Goal: Task Accomplishment & Management: Complete application form

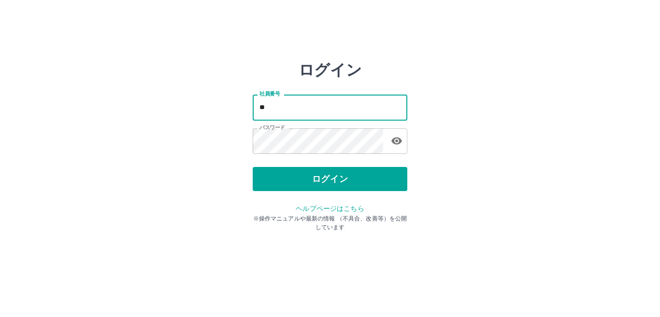
type input "*"
type input "*******"
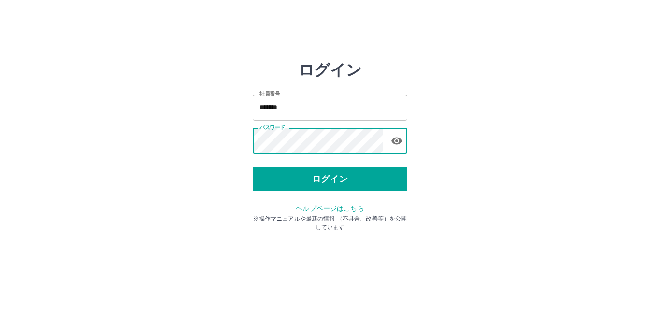
click at [396, 141] on icon "button" at bounding box center [396, 141] width 11 height 7
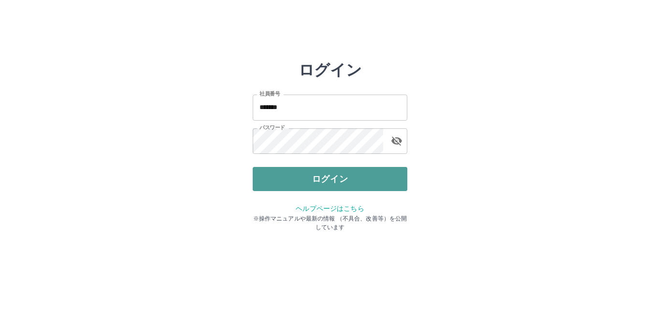
click at [353, 173] on button "ログイン" at bounding box center [330, 179] width 155 height 24
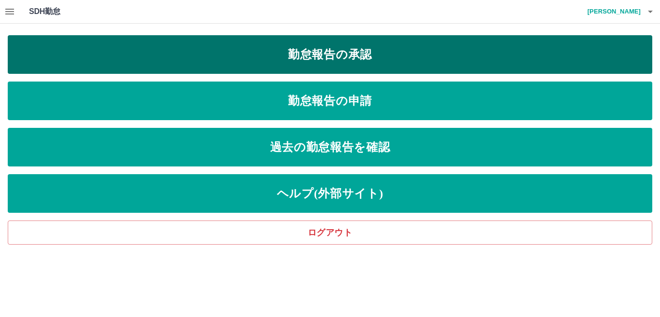
click at [384, 54] on link "勤怠報告の承認" at bounding box center [330, 54] width 644 height 39
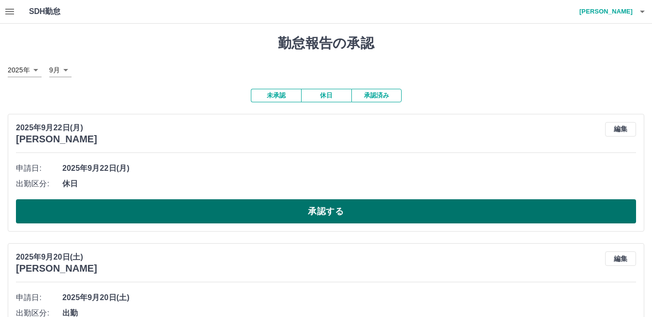
click at [296, 214] on button "承認する" at bounding box center [326, 212] width 620 height 24
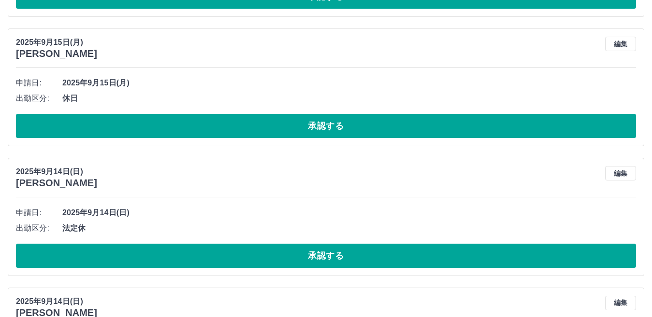
scroll to position [1836, 0]
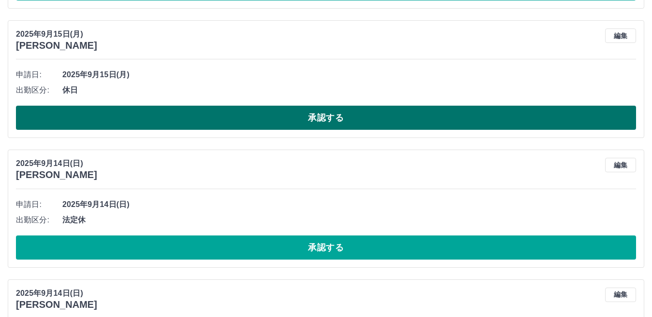
click at [252, 120] on button "承認する" at bounding box center [326, 118] width 620 height 24
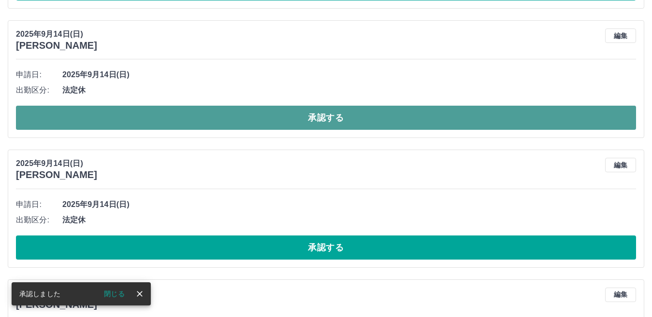
click at [247, 123] on button "承認する" at bounding box center [326, 118] width 620 height 24
click at [248, 125] on button "承認する" at bounding box center [326, 118] width 620 height 24
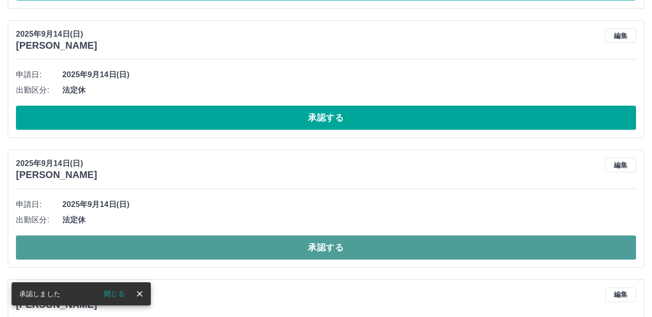
click at [234, 253] on button "承認する" at bounding box center [326, 248] width 620 height 24
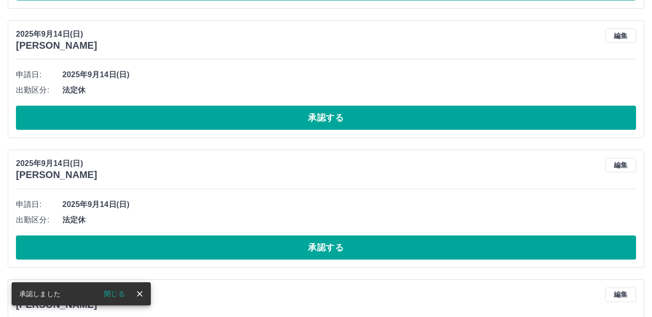
click at [234, 252] on button "承認する" at bounding box center [326, 248] width 620 height 24
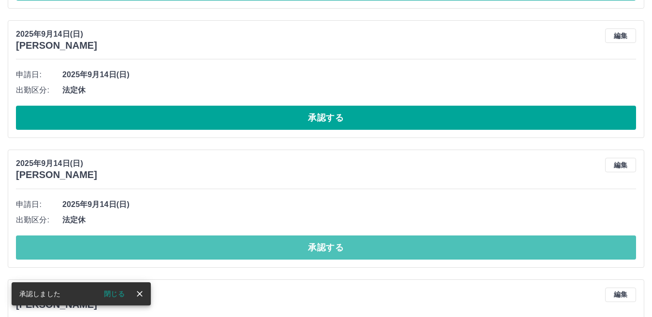
click at [234, 252] on button "承認する" at bounding box center [326, 248] width 620 height 24
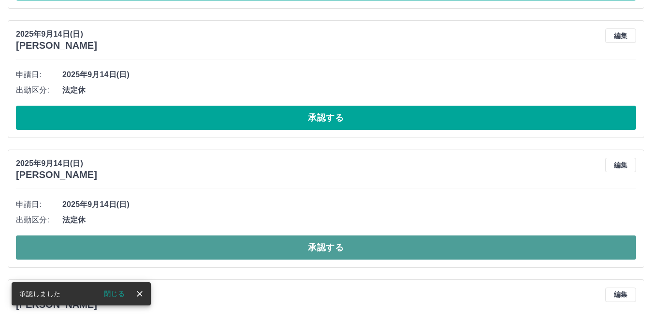
click at [230, 253] on button "承認する" at bounding box center [326, 248] width 620 height 24
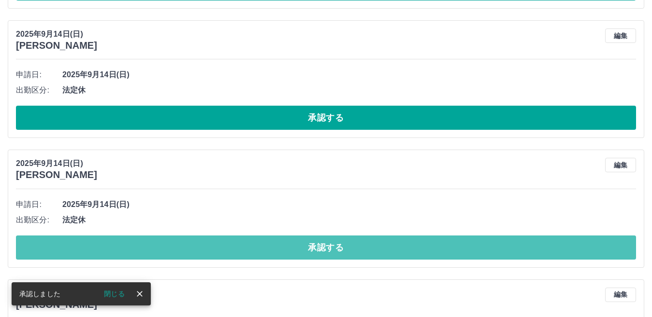
click at [230, 253] on button "承認する" at bounding box center [326, 248] width 620 height 24
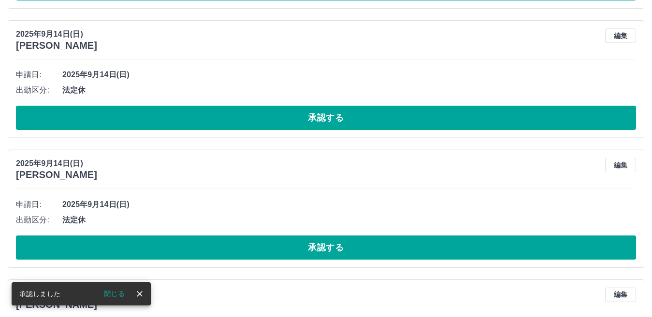
click at [230, 253] on button "承認する" at bounding box center [326, 248] width 620 height 24
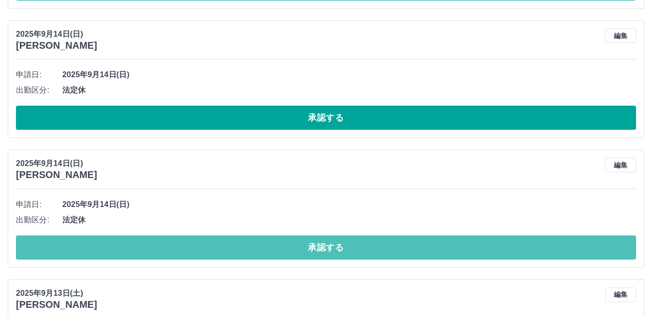
click at [230, 253] on button "承認する" at bounding box center [326, 248] width 620 height 24
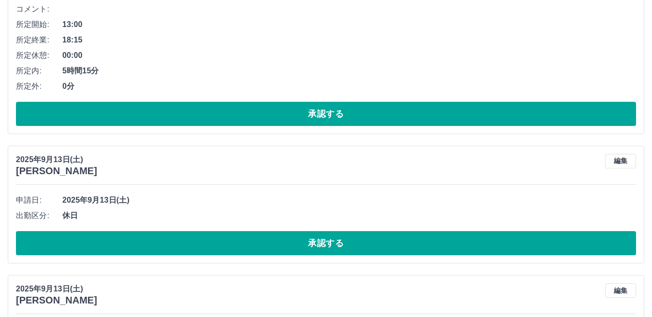
scroll to position [2125, 0]
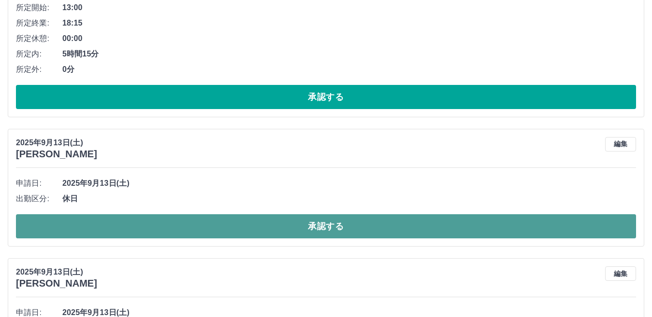
click at [237, 230] on button "承認する" at bounding box center [326, 226] width 620 height 24
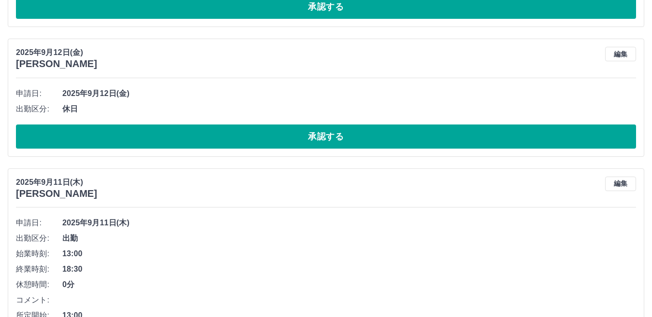
scroll to position [2753, 0]
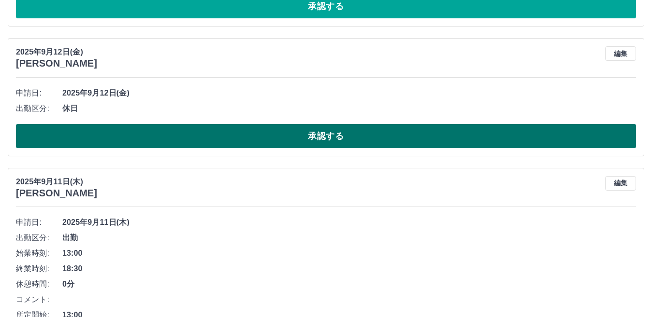
click at [346, 132] on button "承認する" at bounding box center [326, 136] width 620 height 24
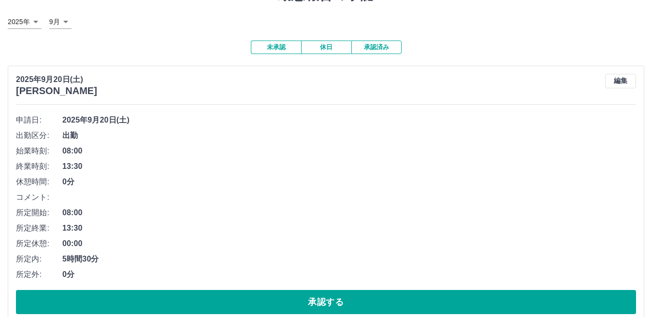
scroll to position [0, 0]
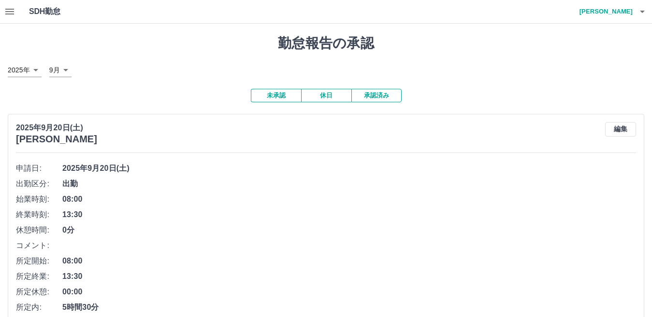
click at [362, 96] on button "承認済み" at bounding box center [376, 96] width 50 height 14
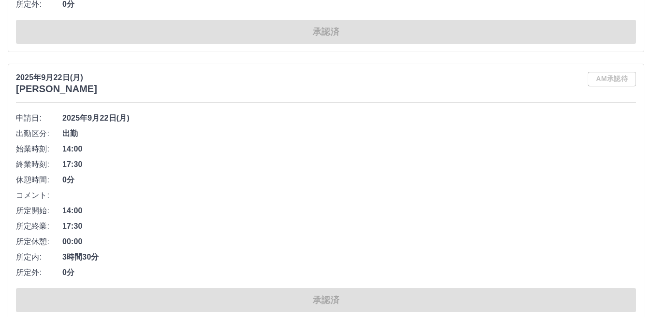
scroll to position [4882, 0]
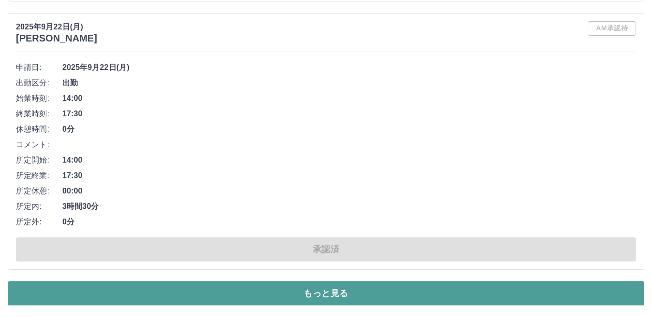
click at [417, 297] on button "もっと見る" at bounding box center [326, 294] width 636 height 24
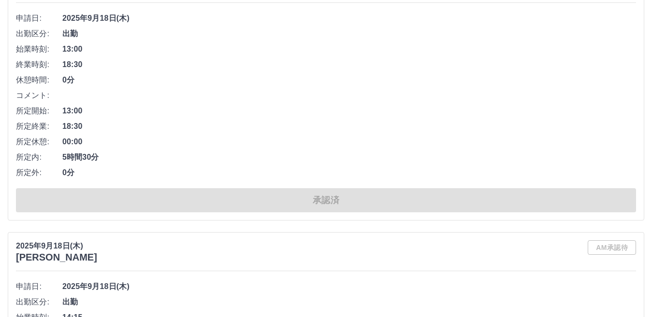
scroll to position [9885, 0]
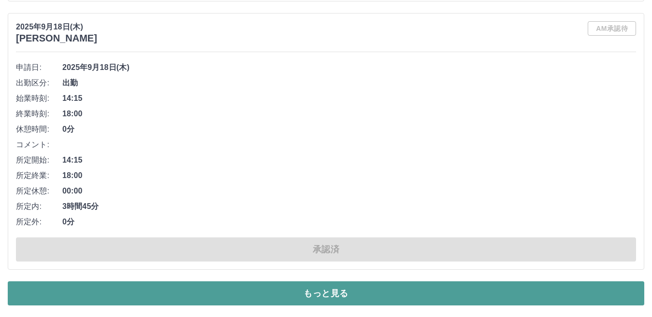
click at [342, 291] on button "もっと見る" at bounding box center [326, 294] width 636 height 24
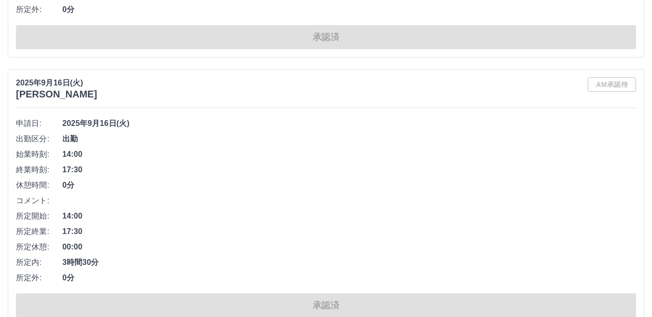
scroll to position [15722, 0]
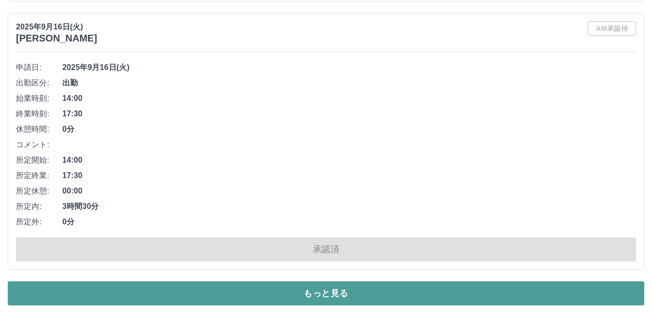
click at [398, 294] on button "もっと見る" at bounding box center [326, 294] width 636 height 24
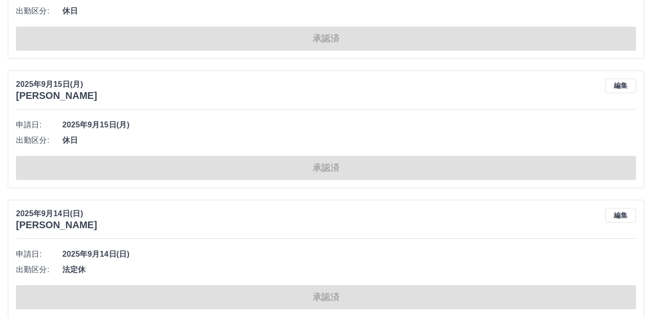
scroll to position [17757, 0]
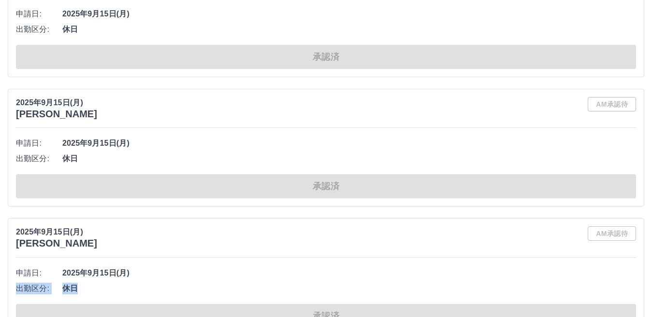
drag, startPoint x: 649, startPoint y: 268, endPoint x: 650, endPoint y: 296, distance: 27.5
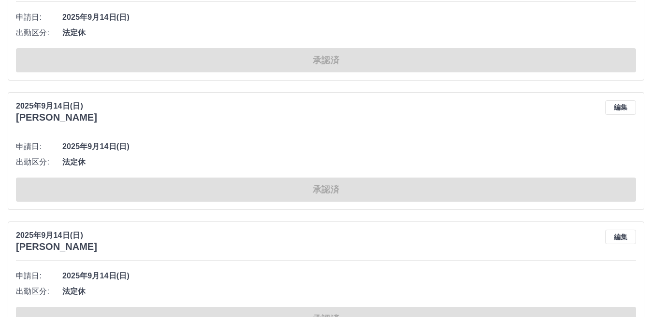
scroll to position [19380, 0]
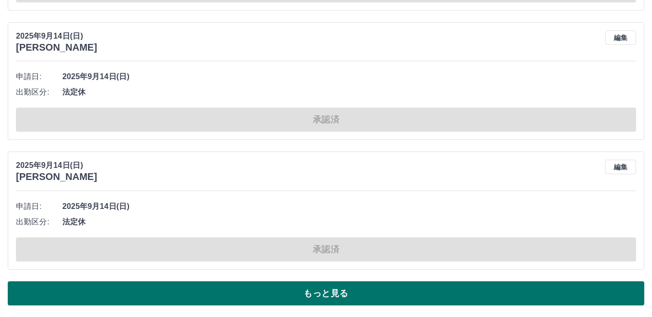
click at [502, 298] on button "もっと見る" at bounding box center [326, 294] width 636 height 24
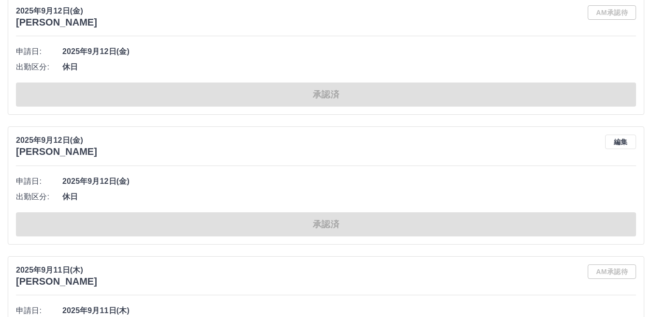
scroll to position [23510, 0]
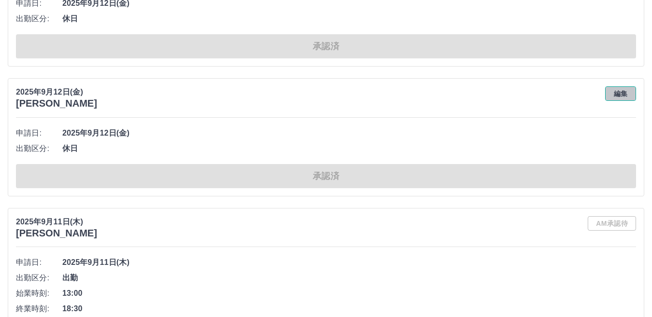
click at [615, 96] on button "編集" at bounding box center [620, 93] width 31 height 14
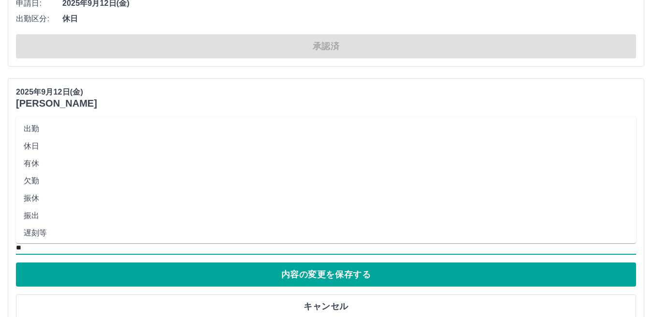
click at [32, 246] on input "**" at bounding box center [326, 248] width 620 height 12
click at [30, 181] on li "欠勤" at bounding box center [326, 180] width 620 height 17
type input "**"
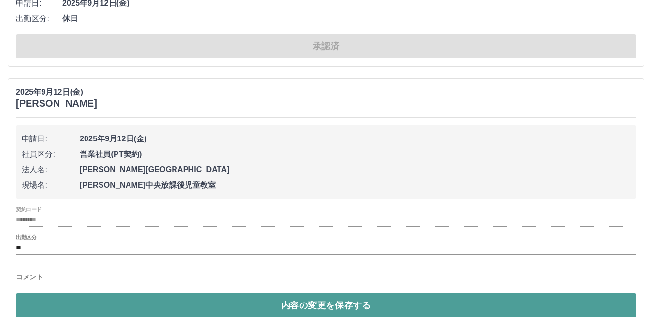
click at [101, 306] on button "内容の変更を保存する" at bounding box center [326, 306] width 620 height 24
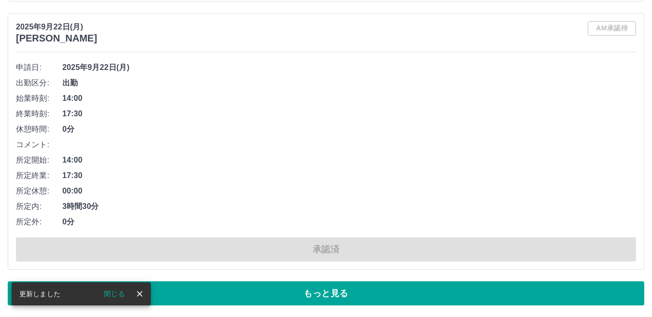
scroll to position [4882, 0]
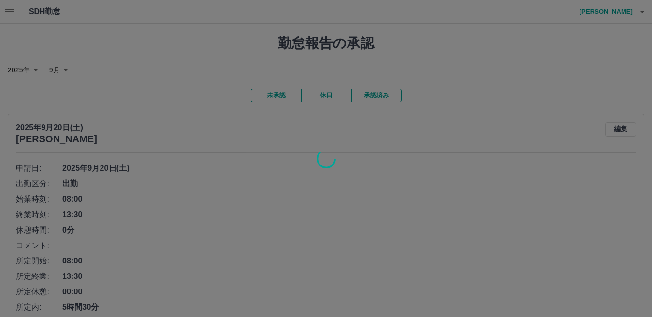
click at [11, 13] on div at bounding box center [326, 158] width 652 height 317
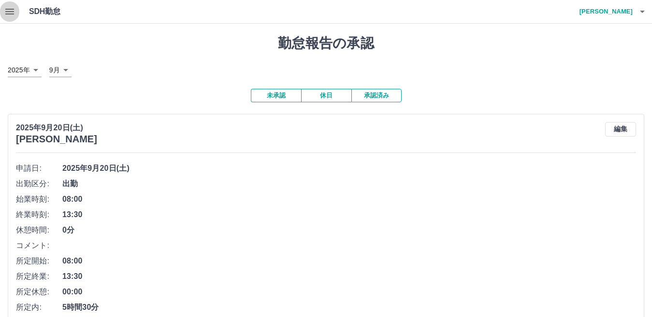
click at [11, 13] on icon "button" at bounding box center [10, 12] width 12 height 12
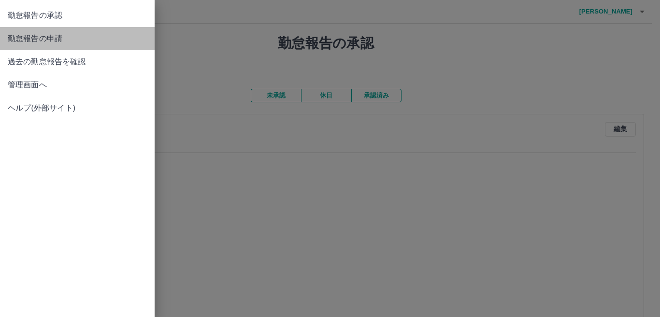
click at [28, 44] on span "勤怠報告の申請" at bounding box center [77, 39] width 139 height 12
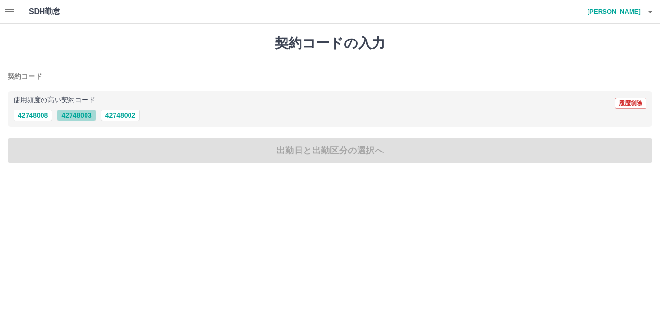
click at [89, 118] on button "42748003" at bounding box center [76, 116] width 39 height 12
type input "********"
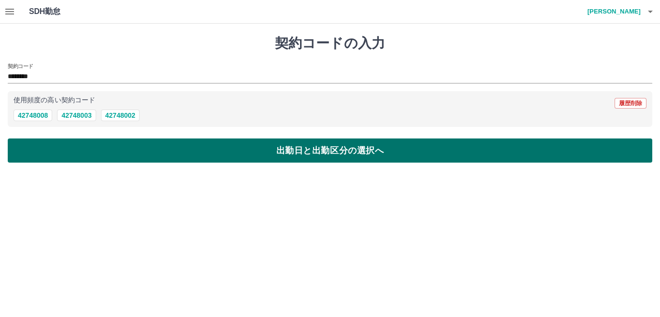
click at [93, 153] on button "出勤日と出勤区分の選択へ" at bounding box center [330, 151] width 644 height 24
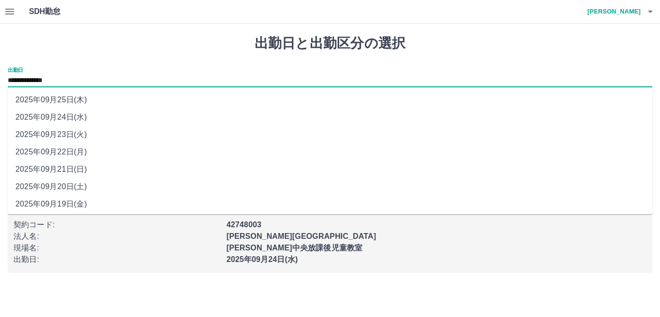
click at [47, 84] on input "**********" at bounding box center [330, 81] width 644 height 12
click at [60, 151] on li "2025年09月22日(月)" at bounding box center [330, 151] width 644 height 17
type input "**********"
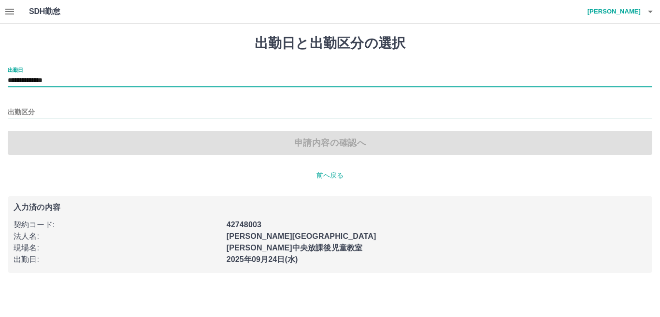
click at [40, 111] on input "出勤区分" at bounding box center [330, 113] width 644 height 12
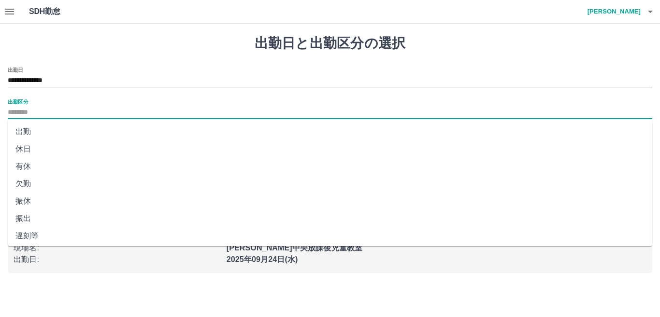
click at [27, 133] on li "出勤" at bounding box center [330, 131] width 644 height 17
type input "**"
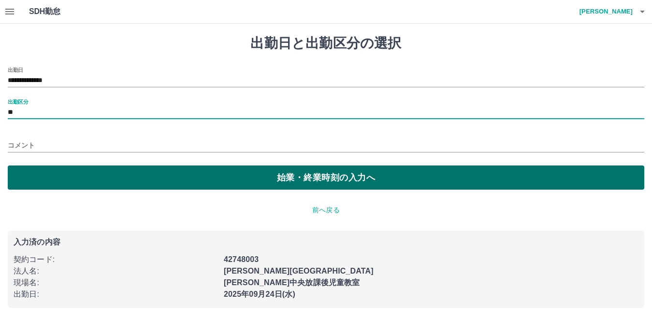
click at [36, 176] on button "始業・終業時刻の入力へ" at bounding box center [326, 178] width 636 height 24
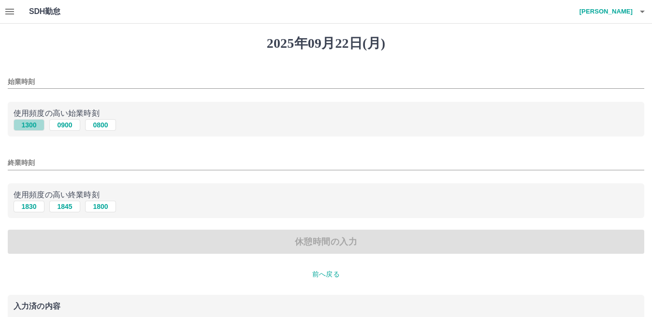
click at [29, 124] on button "1300" at bounding box center [29, 125] width 31 height 12
type input "****"
click at [26, 207] on button "1830" at bounding box center [29, 207] width 31 height 12
type input "****"
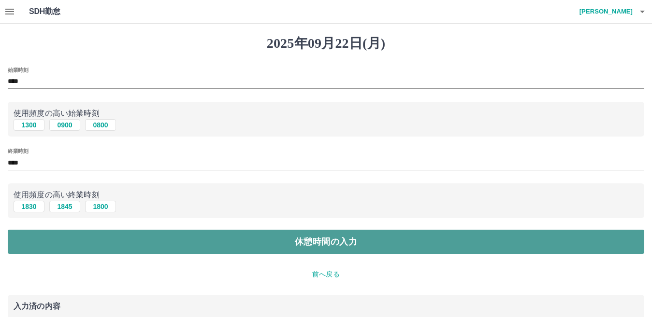
click at [53, 245] on button "休憩時間の入力" at bounding box center [326, 242] width 636 height 24
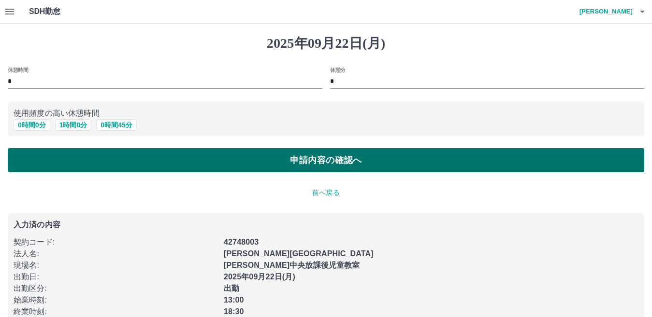
click at [76, 158] on button "申請内容の確認へ" at bounding box center [326, 160] width 636 height 24
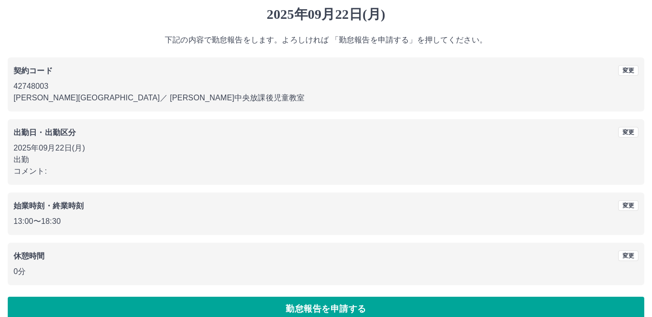
scroll to position [44, 0]
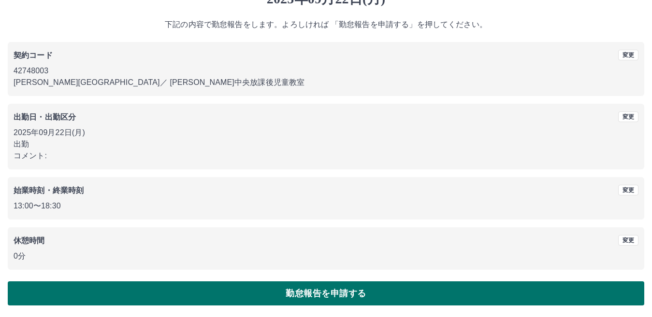
click at [54, 297] on button "勤怠報告を申請する" at bounding box center [326, 294] width 636 height 24
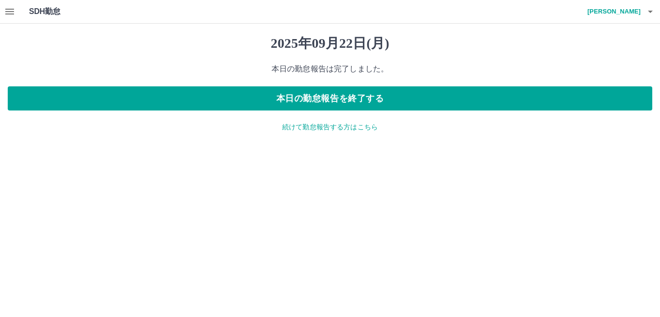
click at [333, 126] on p "続けて勤怠報告する方はこちら" at bounding box center [330, 127] width 644 height 10
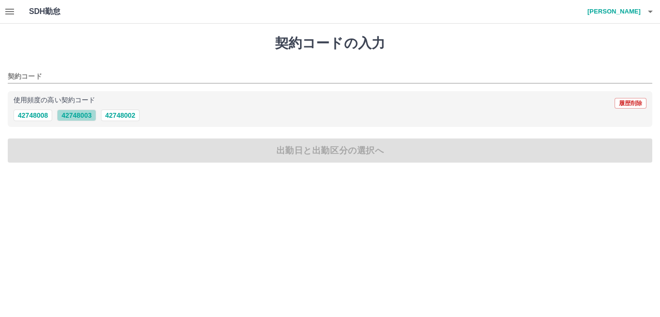
click at [80, 117] on button "42748003" at bounding box center [76, 116] width 39 height 12
type input "********"
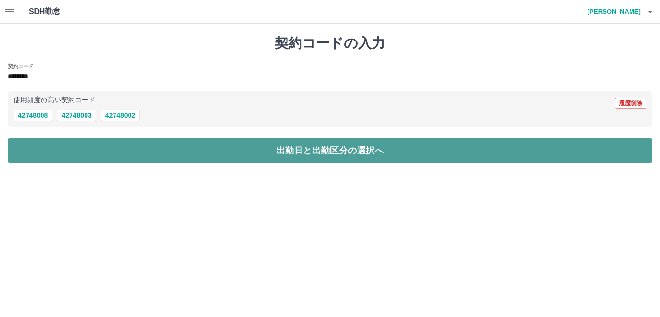
click at [73, 154] on button "出勤日と出勤区分の選択へ" at bounding box center [330, 151] width 644 height 24
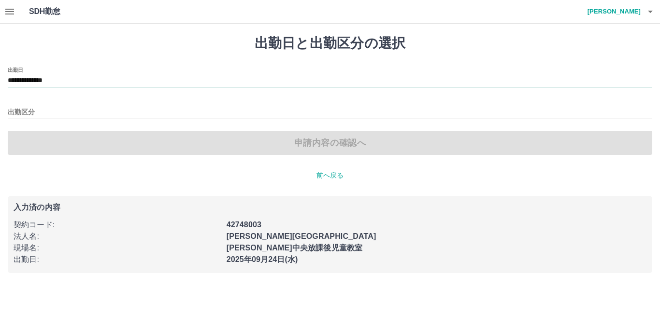
click at [38, 82] on input "**********" at bounding box center [330, 81] width 644 height 12
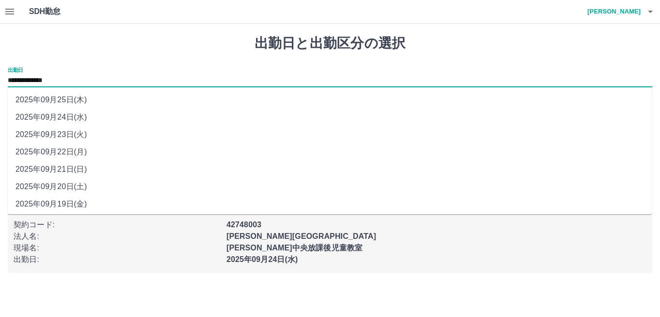
click at [51, 135] on li "2025年09月23日(火)" at bounding box center [330, 134] width 644 height 17
type input "**********"
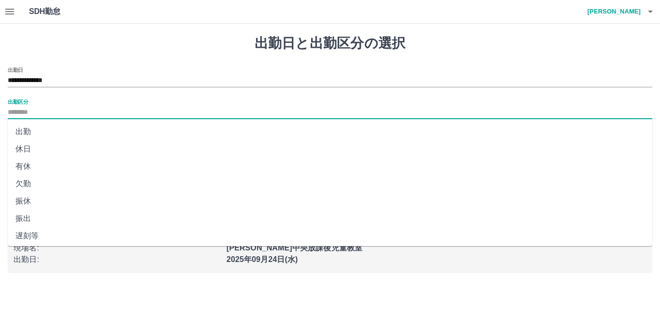
click at [36, 109] on input "出勤区分" at bounding box center [330, 113] width 644 height 12
click at [27, 151] on li "休日" at bounding box center [330, 149] width 644 height 17
type input "**"
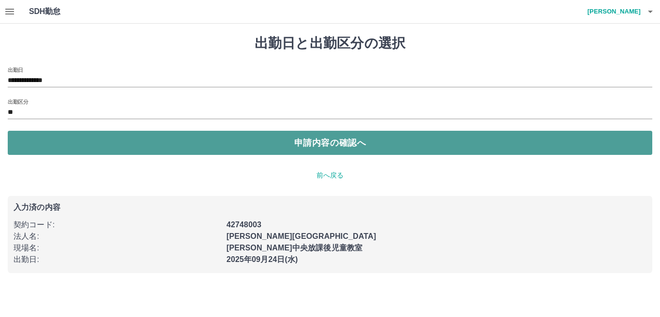
click at [29, 151] on button "申請内容の確認へ" at bounding box center [330, 143] width 644 height 24
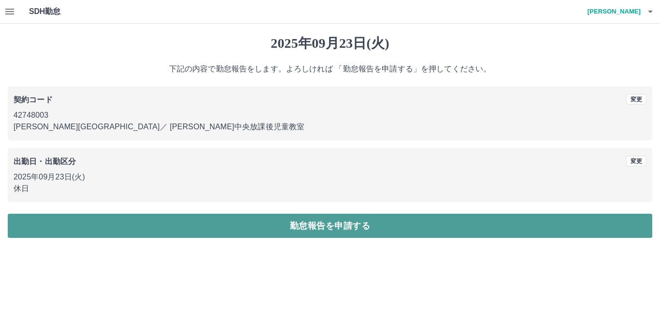
click at [36, 224] on button "勤怠報告を申請する" at bounding box center [330, 226] width 644 height 24
